Goal: Communication & Community: Answer question/provide support

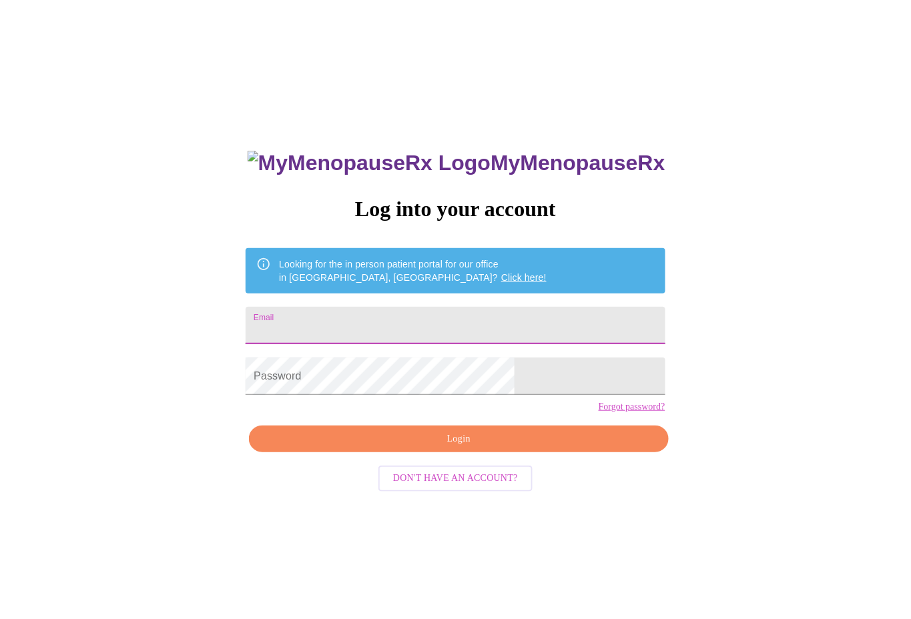
click at [414, 318] on input "Email" at bounding box center [455, 325] width 419 height 37
type input "[EMAIL_ADDRESS][DOMAIN_NAME]"
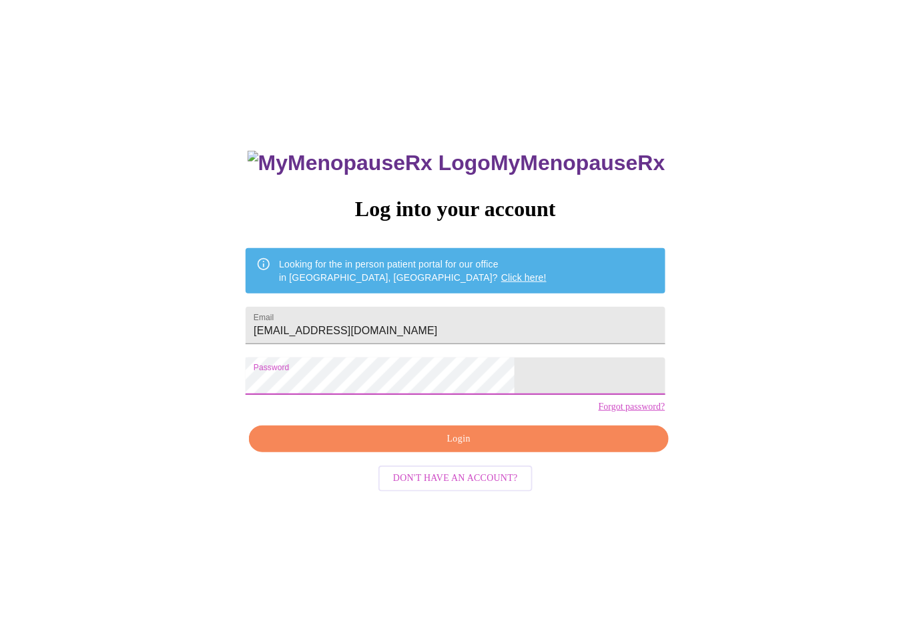
click at [445, 448] on span "Login" at bounding box center [458, 439] width 388 height 17
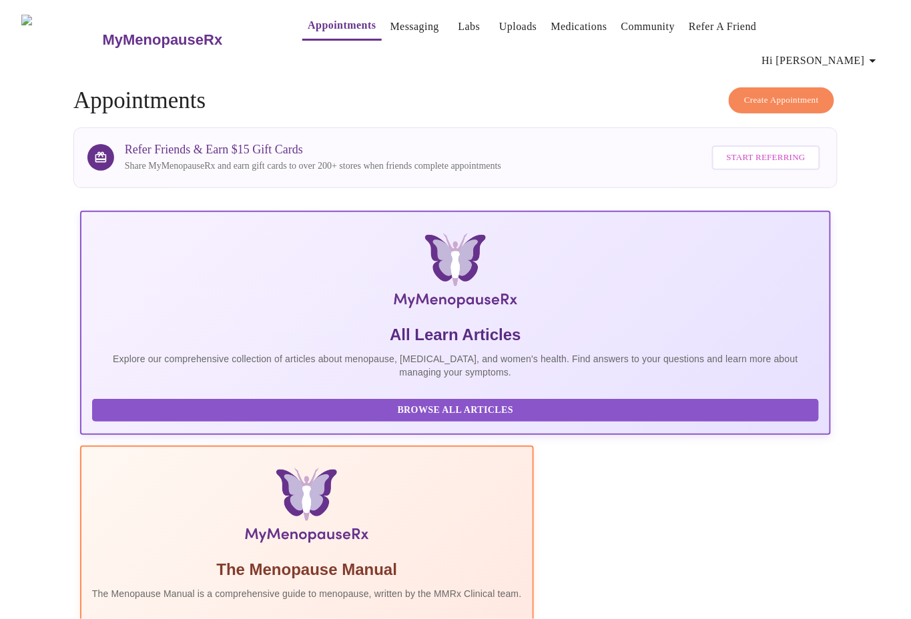
click at [390, 27] on link "Messaging" at bounding box center [414, 26] width 49 height 19
